Goal: Task Accomplishment & Management: Manage account settings

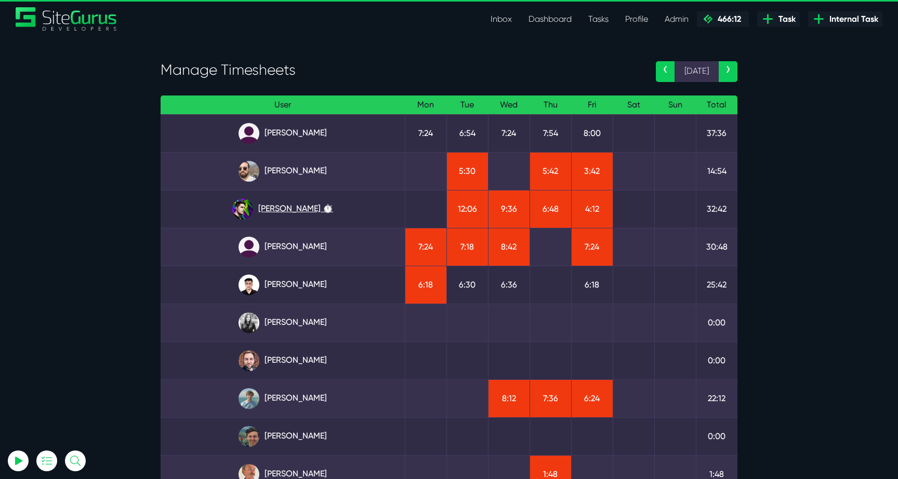
click at [301, 213] on link "Josh Carter ⏱️" at bounding box center [283, 209] width 228 height 21
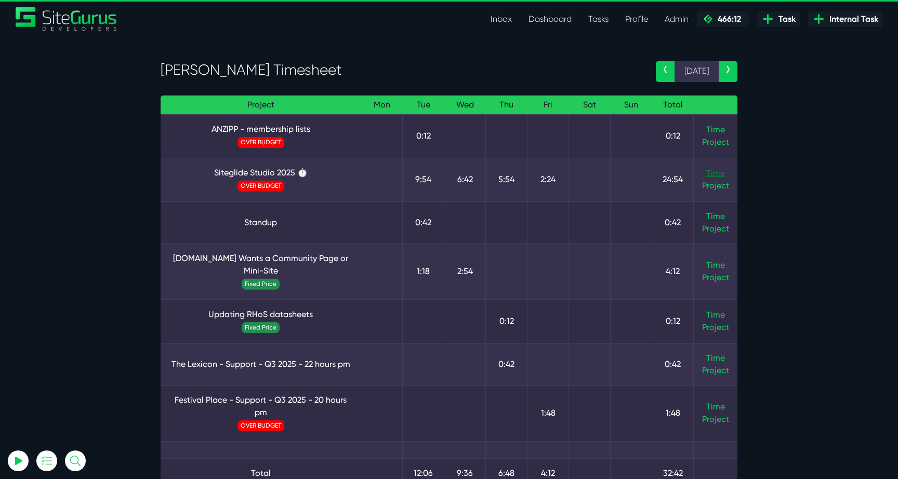
click at [709, 173] on link "Time" at bounding box center [715, 173] width 19 height 10
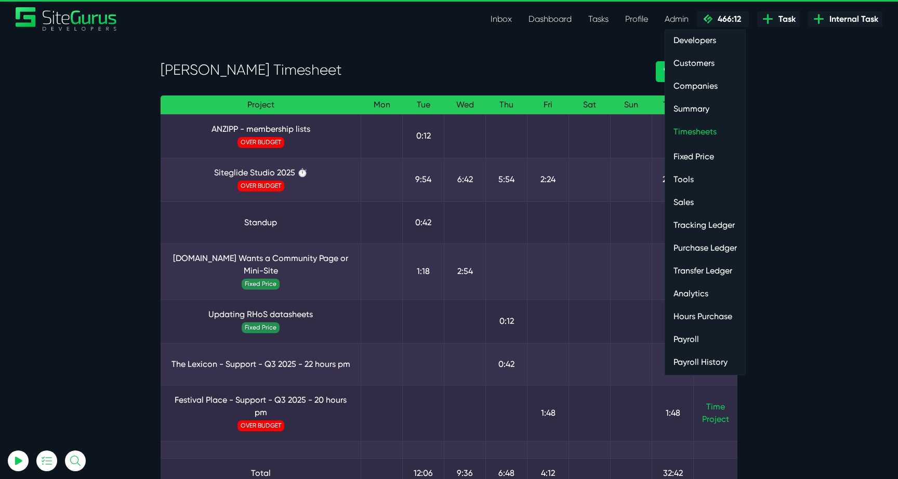
click at [693, 339] on link "Payroll" at bounding box center [705, 339] width 80 height 21
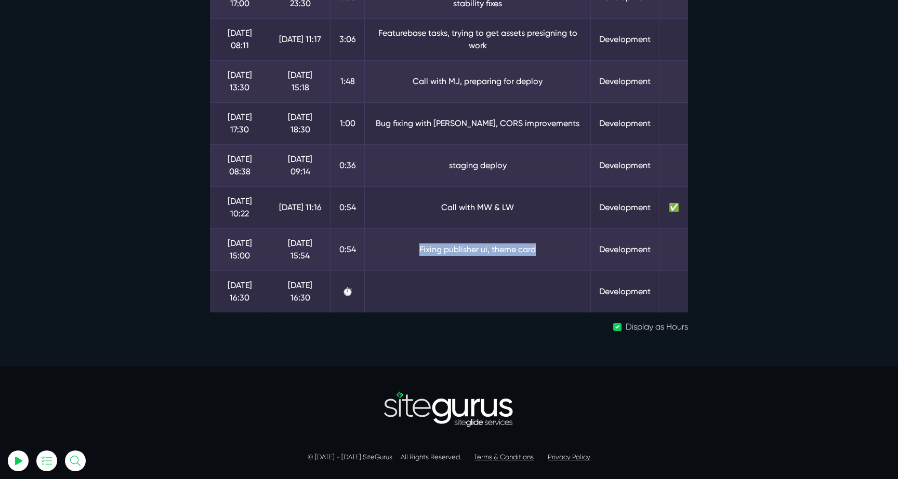
drag, startPoint x: 549, startPoint y: 251, endPoint x: 412, endPoint y: 250, distance: 136.6
click at [412, 250] on td "Fixing publisher ui, theme card" at bounding box center [477, 250] width 226 height 42
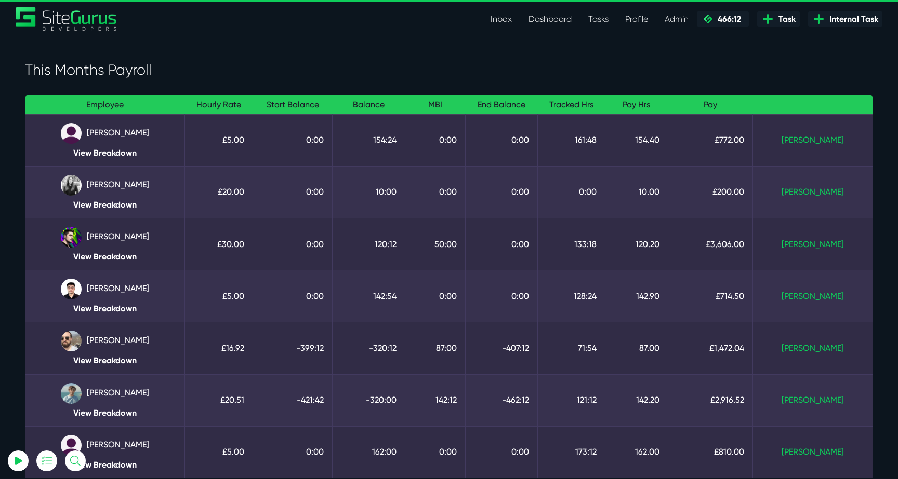
click at [131, 251] on td "Josh Carter View Breakdown" at bounding box center [105, 244] width 160 height 52
click at [130, 256] on link "View Breakdown" at bounding box center [104, 257] width 143 height 10
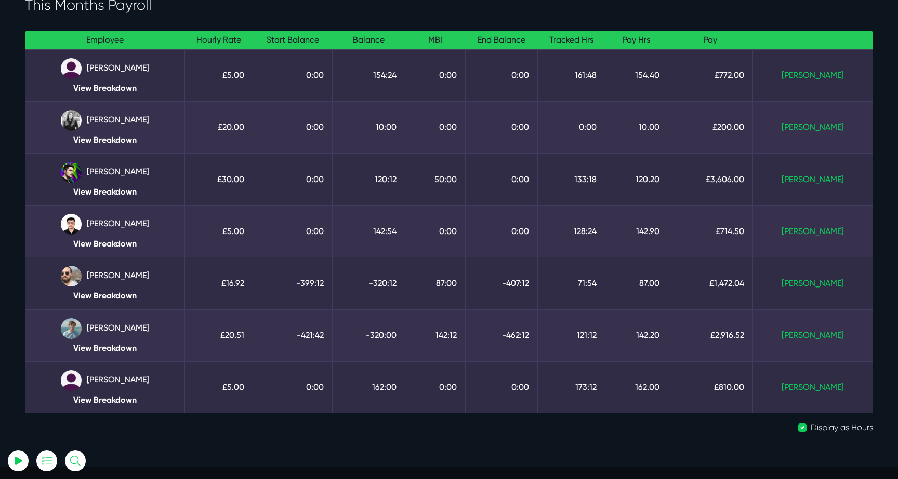
scroll to position [83, 0]
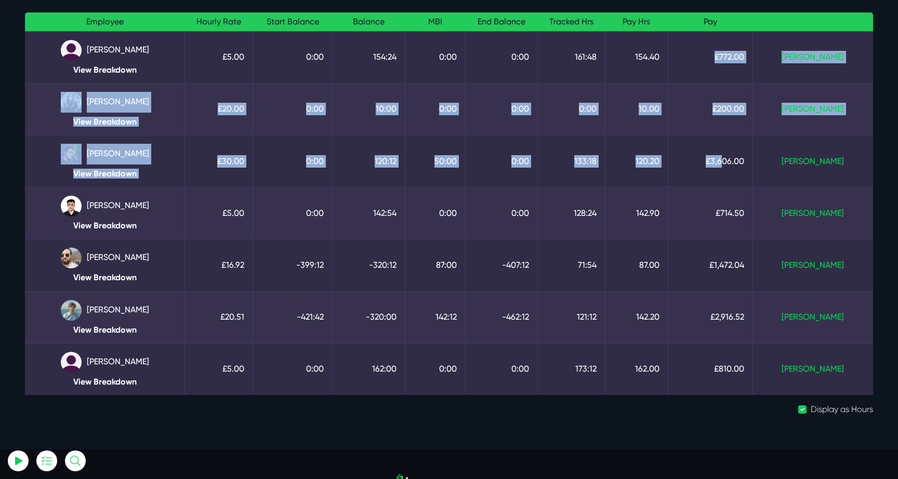
drag, startPoint x: 737, startPoint y: 65, endPoint x: 754, endPoint y: 169, distance: 105.4
click at [754, 165] on tbody "Julianne Estras View Breakdown £5.00 0:00 154:24 0:00 0:00 161:48 154.40 £772.0…" at bounding box center [449, 213] width 848 height 364
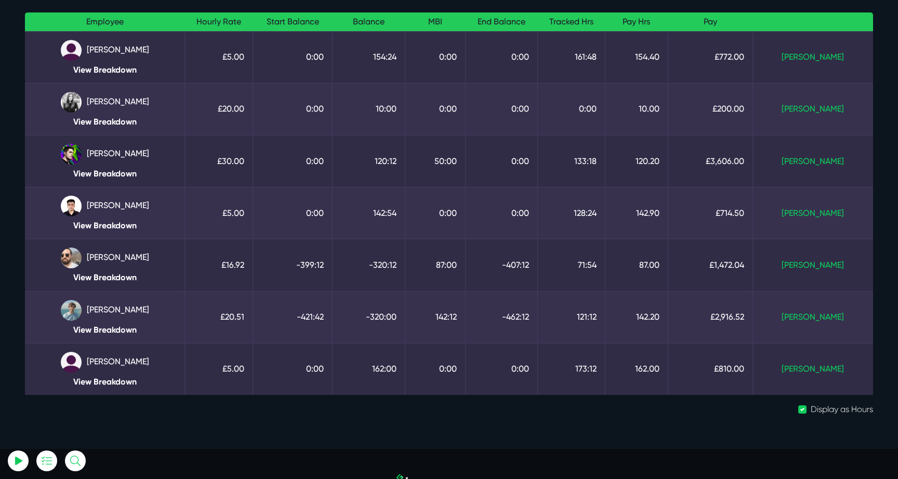
click at [753, 169] on td "£3,606.00" at bounding box center [710, 161] width 85 height 52
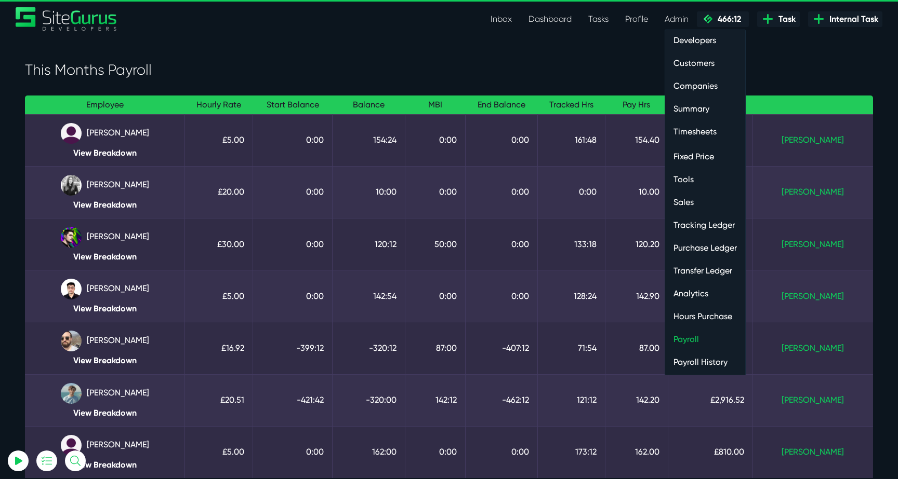
click at [694, 135] on link "Timesheets" at bounding box center [705, 132] width 80 height 21
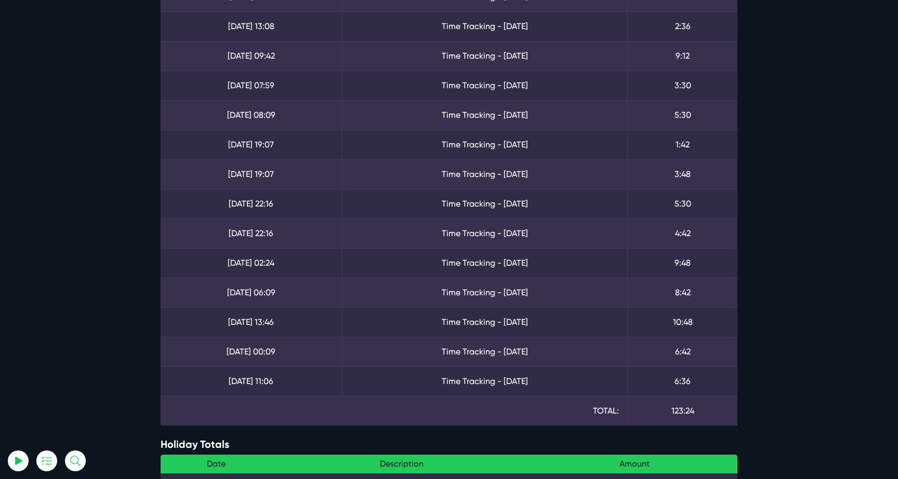
scroll to position [974, 0]
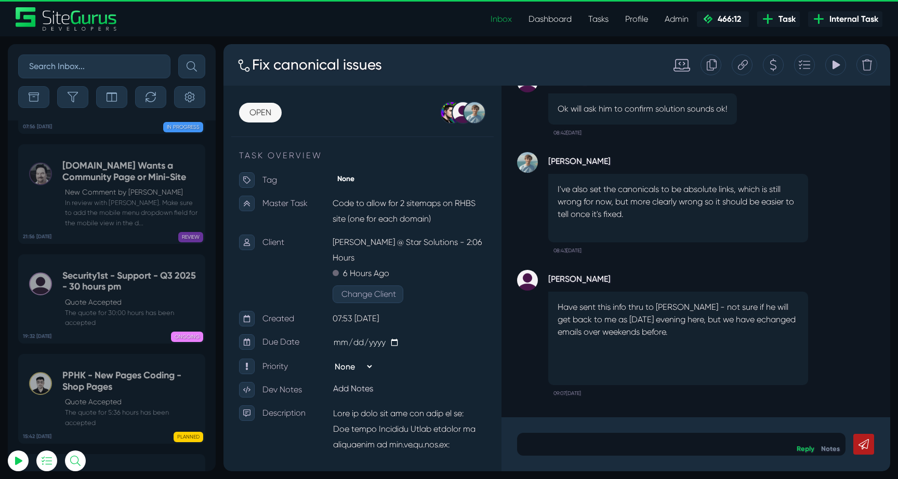
scroll to position [-40876, 0]
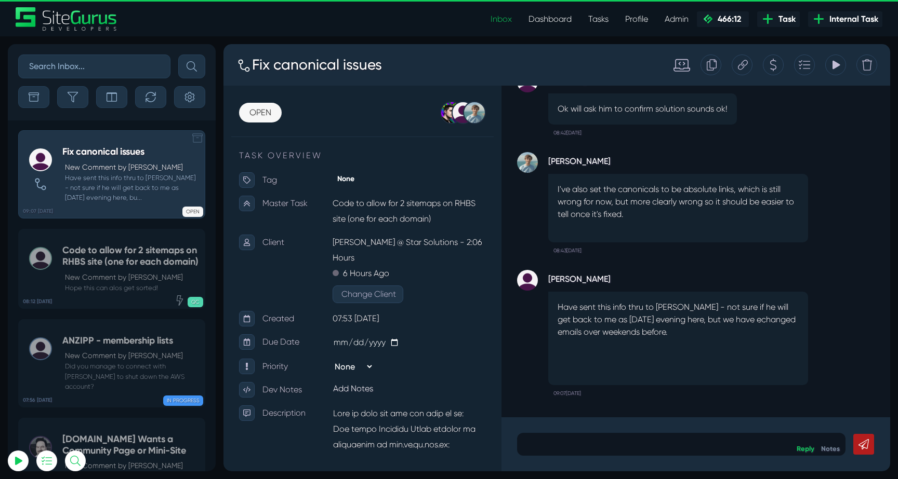
click at [94, 184] on small "Have sent this info thru to [PERSON_NAME] - not sure if he will get back to me …" at bounding box center [130, 188] width 137 height 30
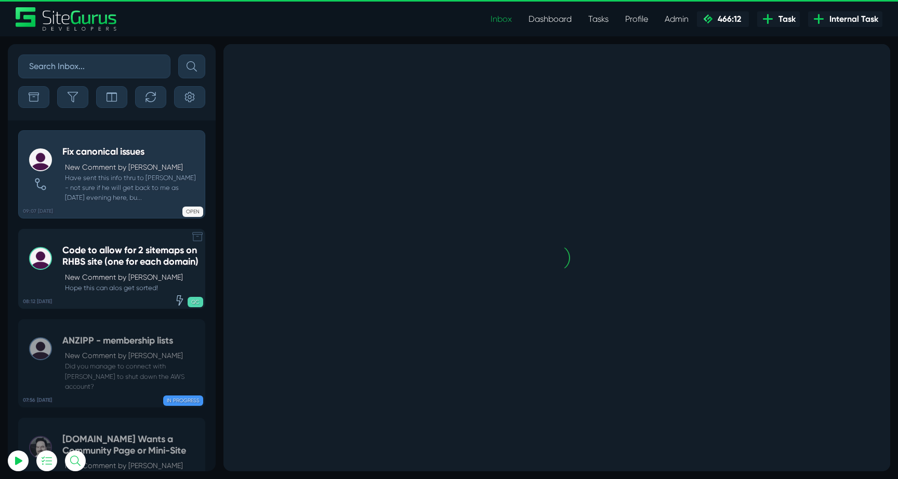
click at [97, 255] on h5 "Code to allow for 2 sitemaps on RHBS site (one for each domain)" at bounding box center [130, 256] width 137 height 22
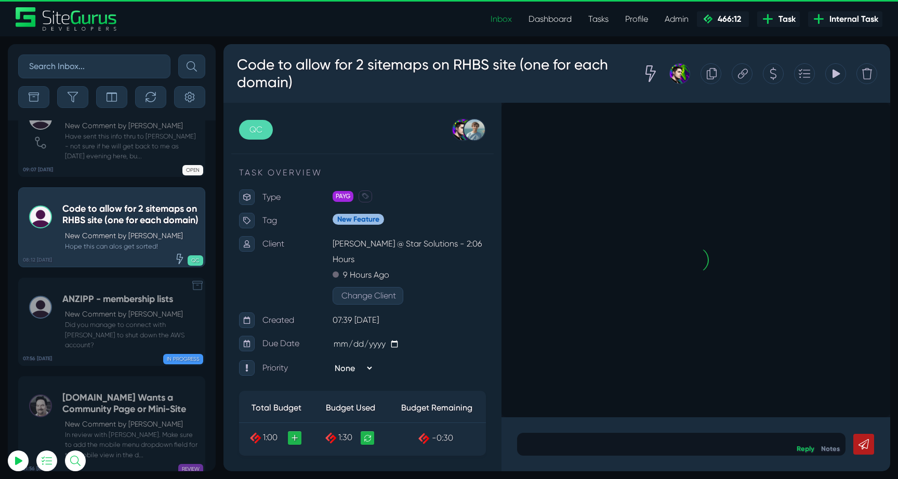
scroll to position [-40876, 0]
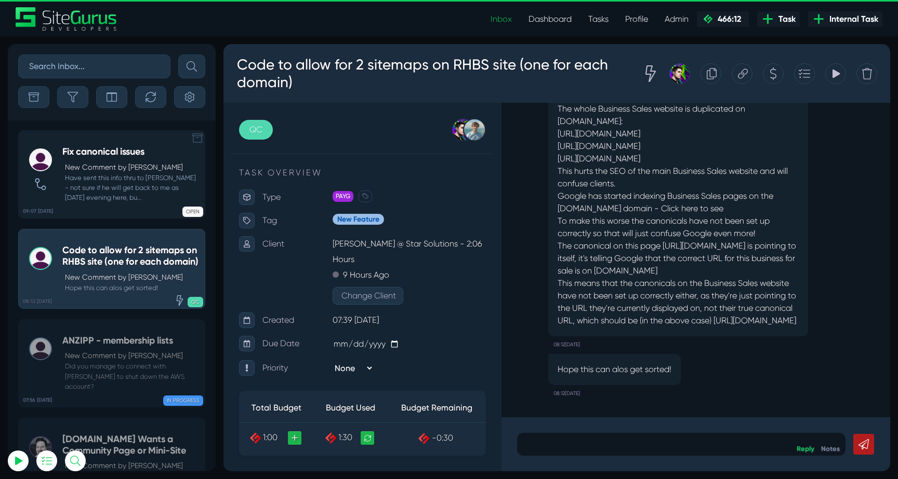
click at [96, 169] on p "New Comment by [PERSON_NAME]" at bounding box center [132, 167] width 135 height 11
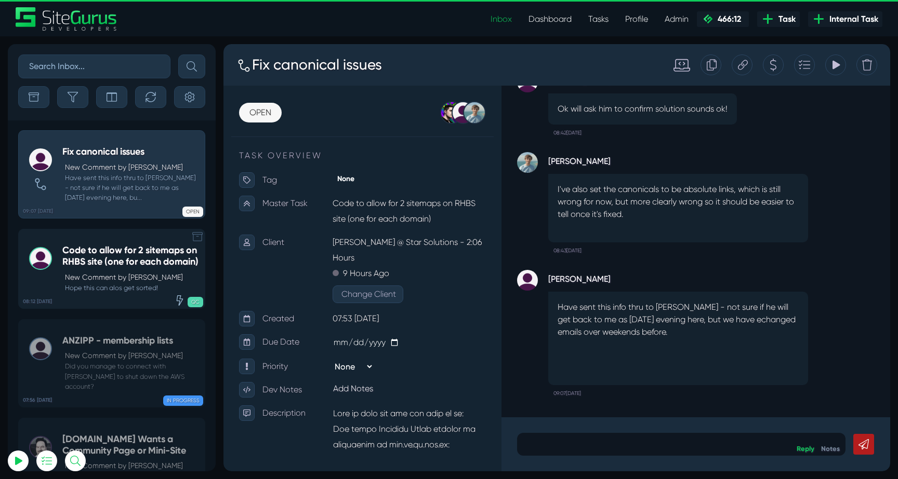
click at [153, 283] on p "New Comment by [PERSON_NAME]" at bounding box center [132, 277] width 135 height 11
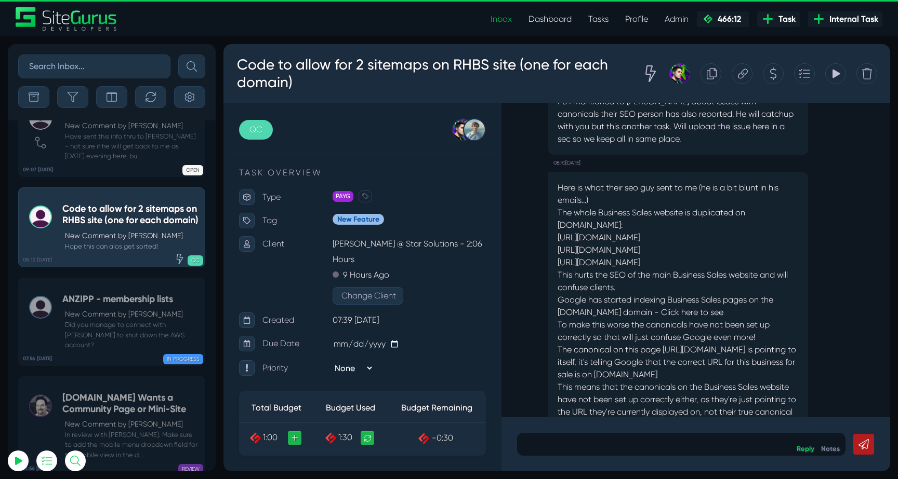
scroll to position [-119, 0]
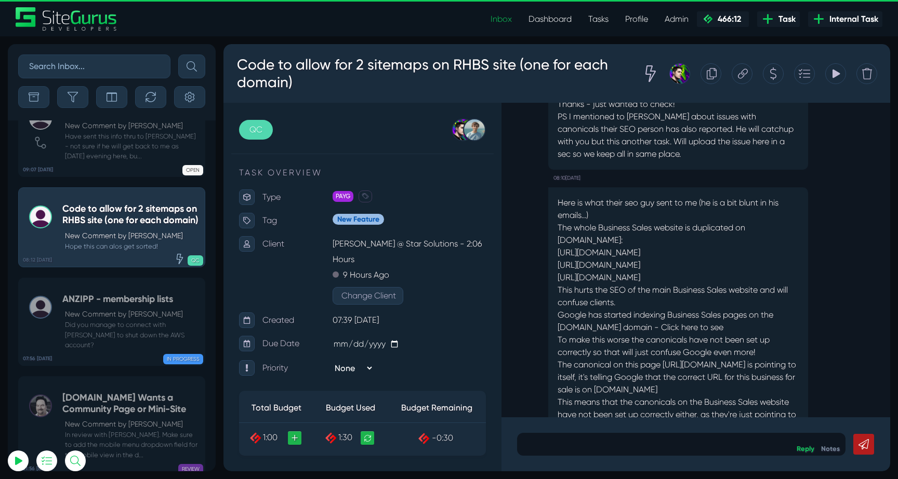
drag, startPoint x: 592, startPoint y: 176, endPoint x: 748, endPoint y: 189, distance: 156.4
click at [748, 197] on p "Here is what their seo guy sent to me (he is a bit blunt in his emails...) The …" at bounding box center [677, 265] width 241 height 137
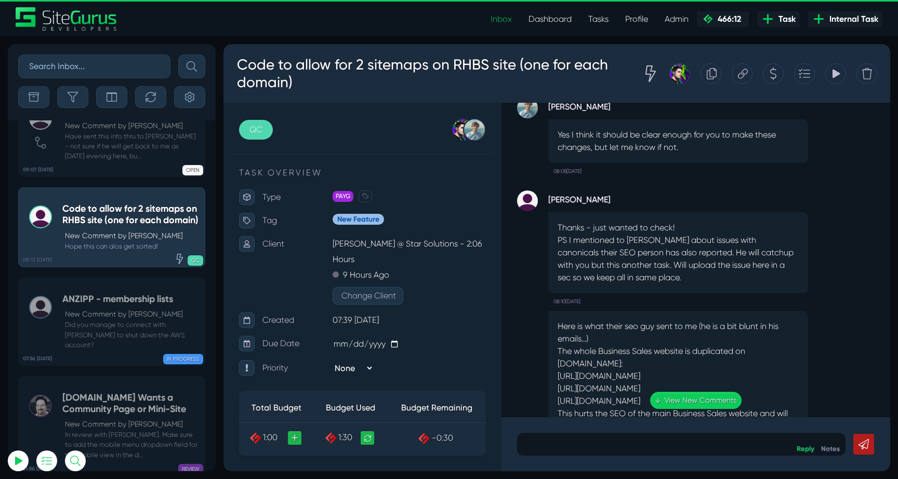
scroll to position [-279, 0]
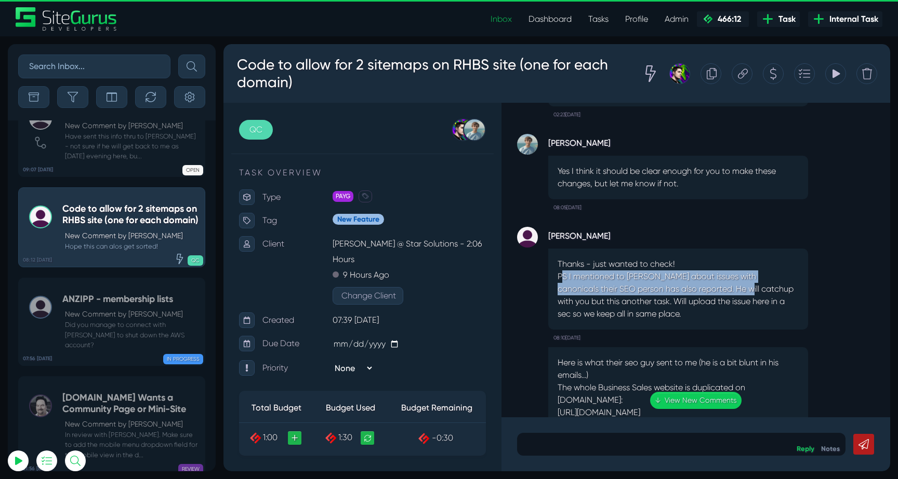
drag, startPoint x: 563, startPoint y: 229, endPoint x: 704, endPoint y: 239, distance: 141.7
click at [704, 271] on p "PS I mentioned to [PERSON_NAME] about issues with canonicals their SEO person h…" at bounding box center [677, 296] width 241 height 50
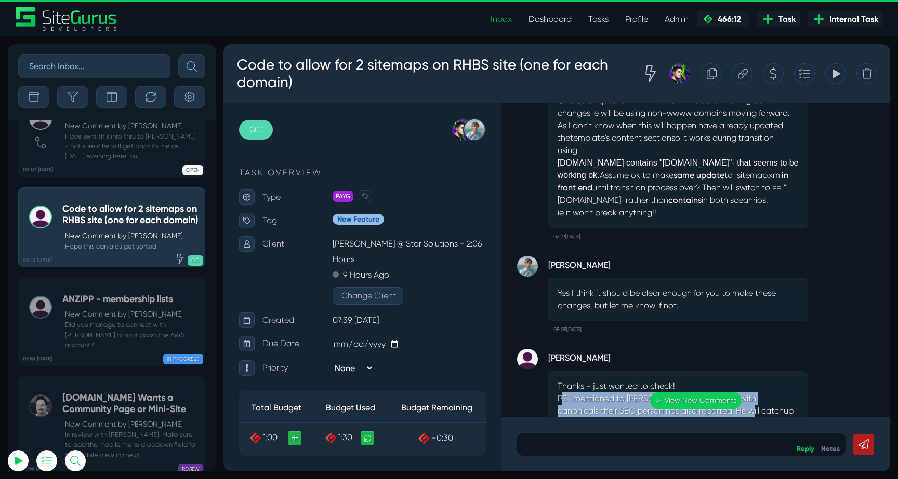
scroll to position [-390, 0]
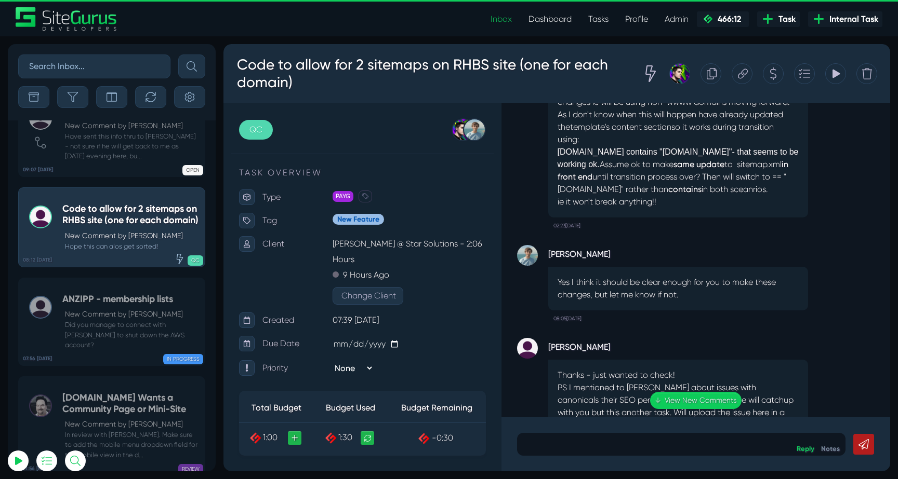
click at [716, 276] on div "[PERSON_NAME] Yes I think it should be clear enough for you to make these chang…" at bounding box center [678, 286] width 260 height 82
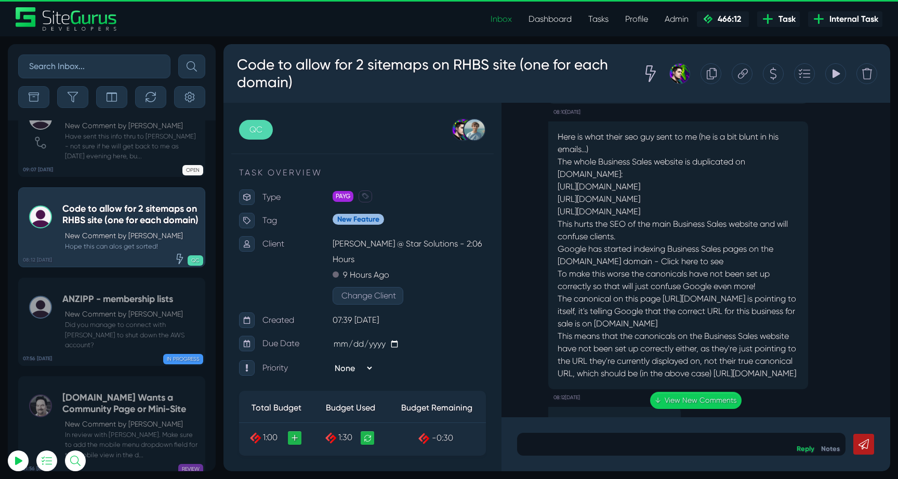
scroll to position [-35, 0]
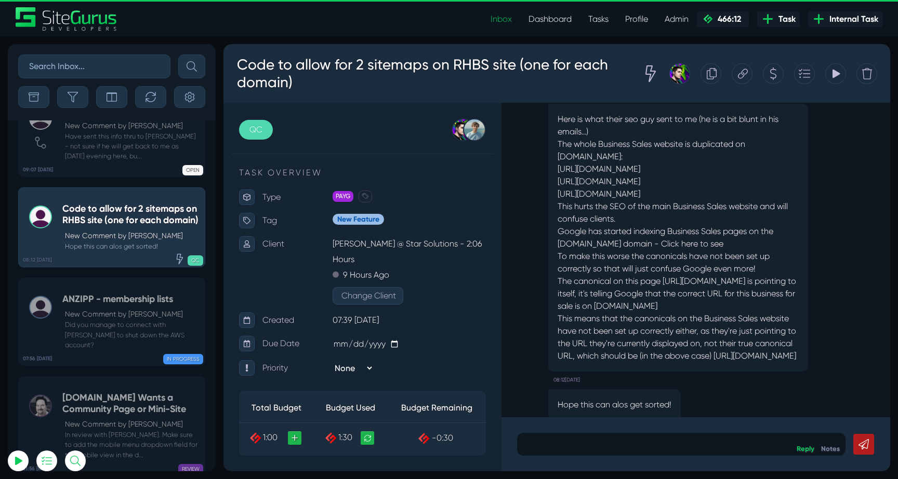
drag, startPoint x: 563, startPoint y: 191, endPoint x: 766, endPoint y: 343, distance: 253.1
click at [766, 342] on div "Here is what their seo guy sent to me (he is a bit blunt in his emails...) The …" at bounding box center [678, 238] width 260 height 268
click at [766, 343] on p "To make this worse the canonicals have not been set up correctly so that will j…" at bounding box center [677, 306] width 241 height 112
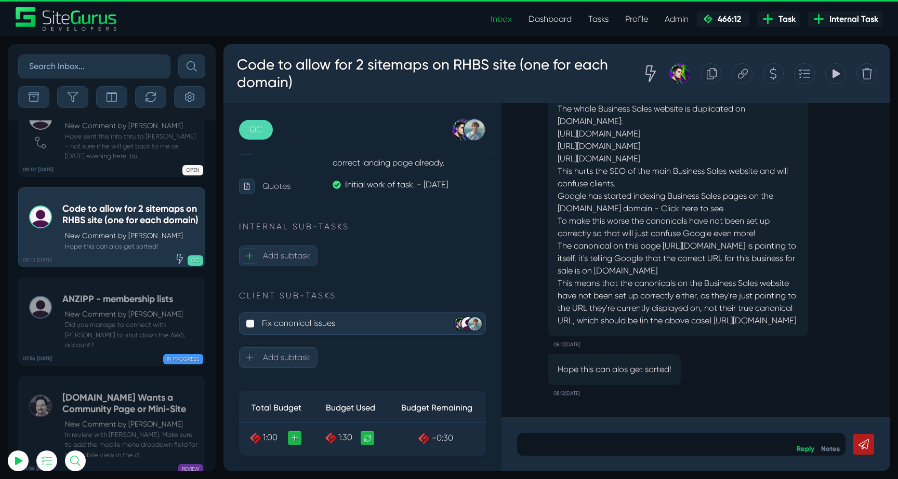
scroll to position [636, 0]
click at [312, 324] on p "Fix canonical issues" at bounding box center [346, 323] width 168 height 17
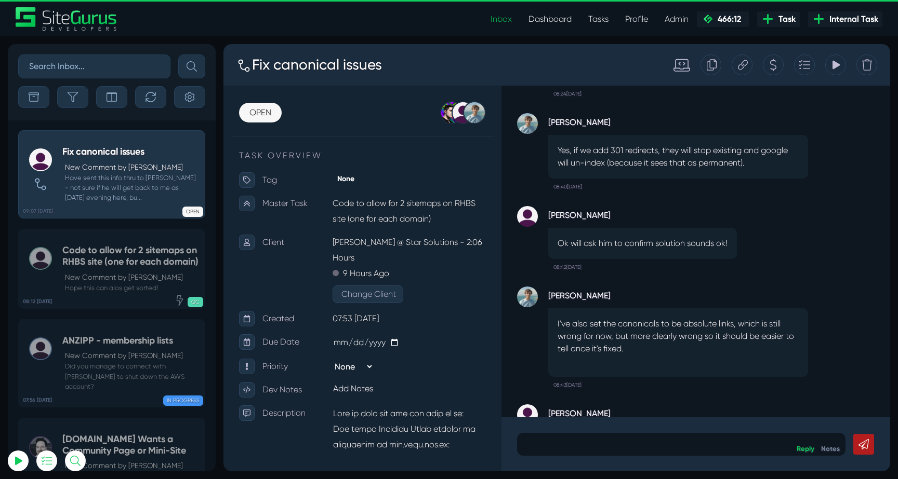
scroll to position [-117, 0]
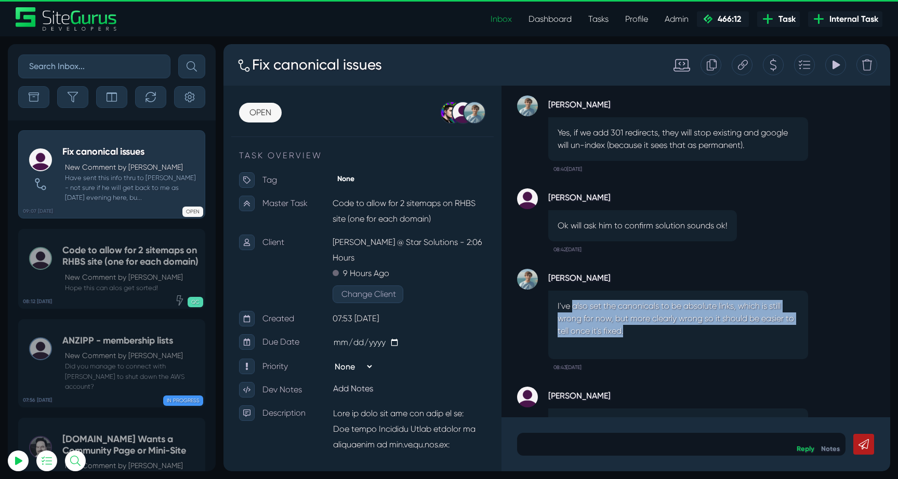
drag, startPoint x: 573, startPoint y: 306, endPoint x: 754, endPoint y: 330, distance: 182.3
click at [754, 330] on p "I've also set the canonicals to be absolute links, which is still wrong for now…" at bounding box center [677, 318] width 241 height 37
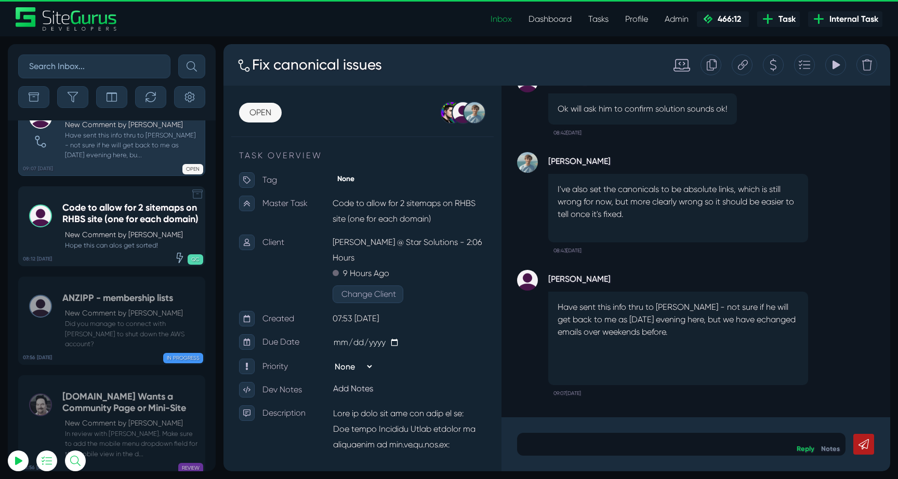
scroll to position [-40775, 0]
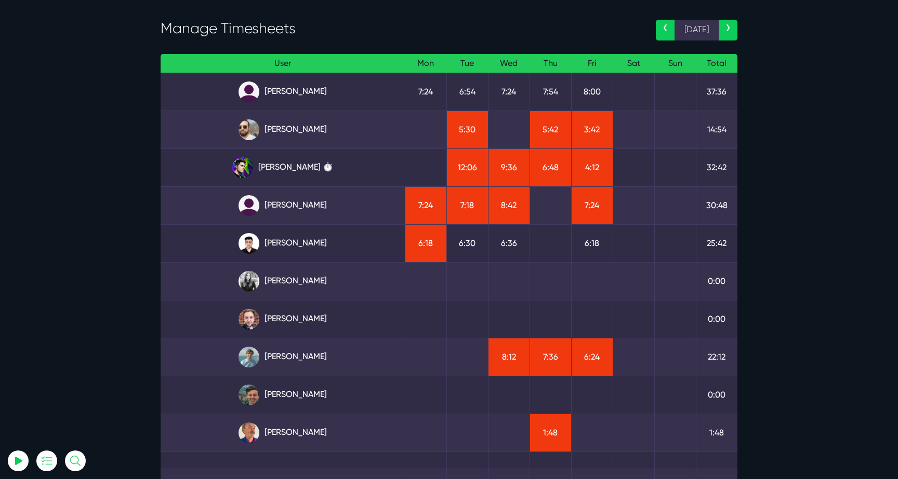
scroll to position [44, 0]
